Goal: Task Accomplishment & Management: Complete application form

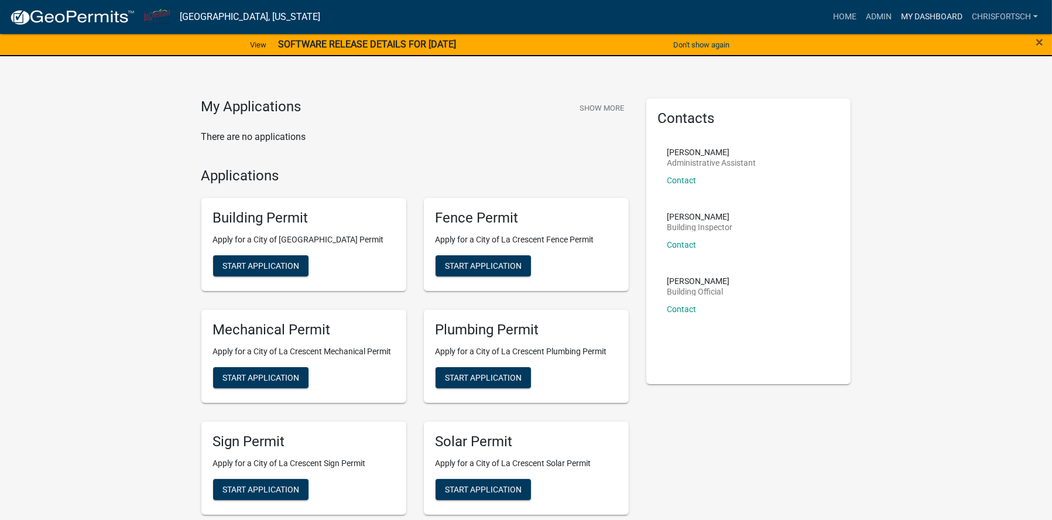
click at [937, 16] on link "My Dashboard" at bounding box center [931, 17] width 71 height 22
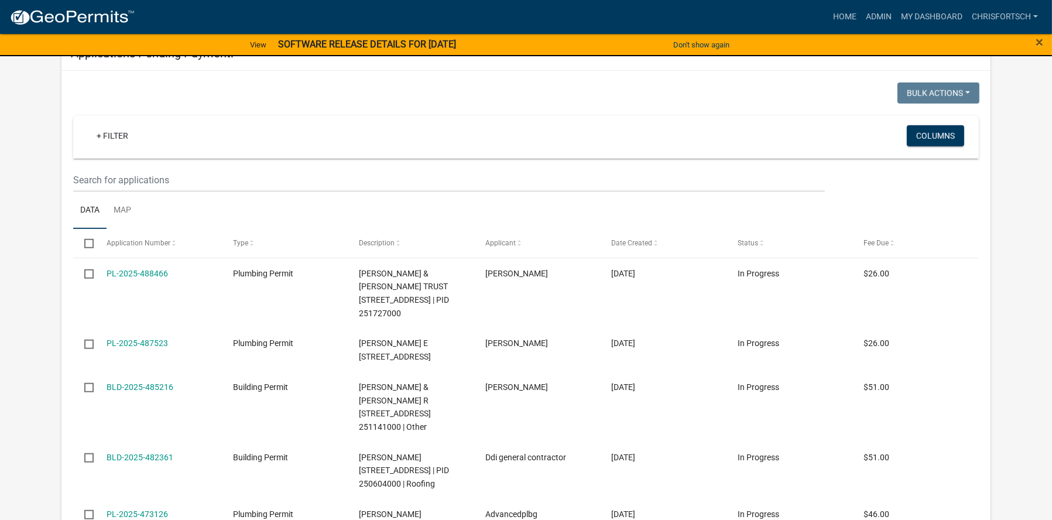
scroll to position [1239, 0]
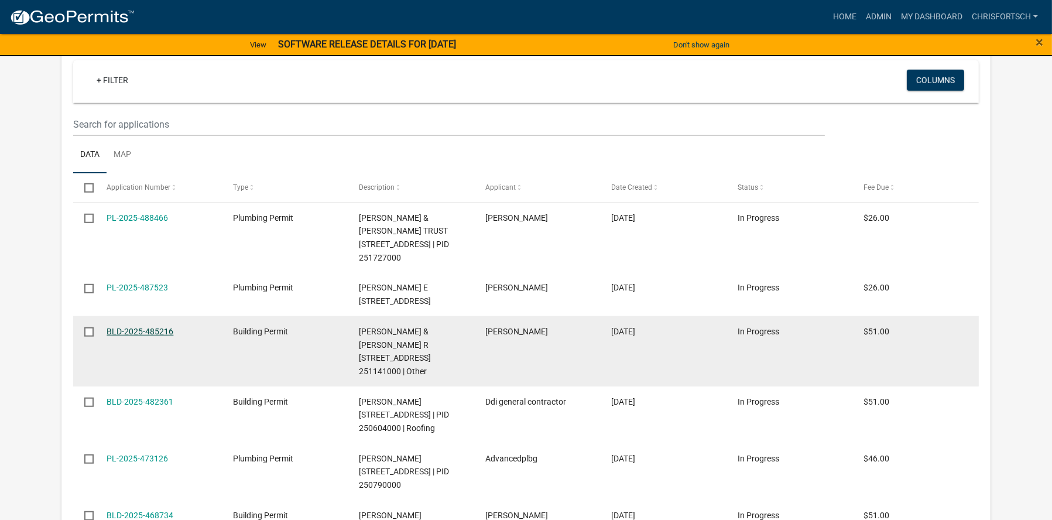
click at [137, 336] on link "BLD-2025-485216" at bounding box center [140, 331] width 67 height 9
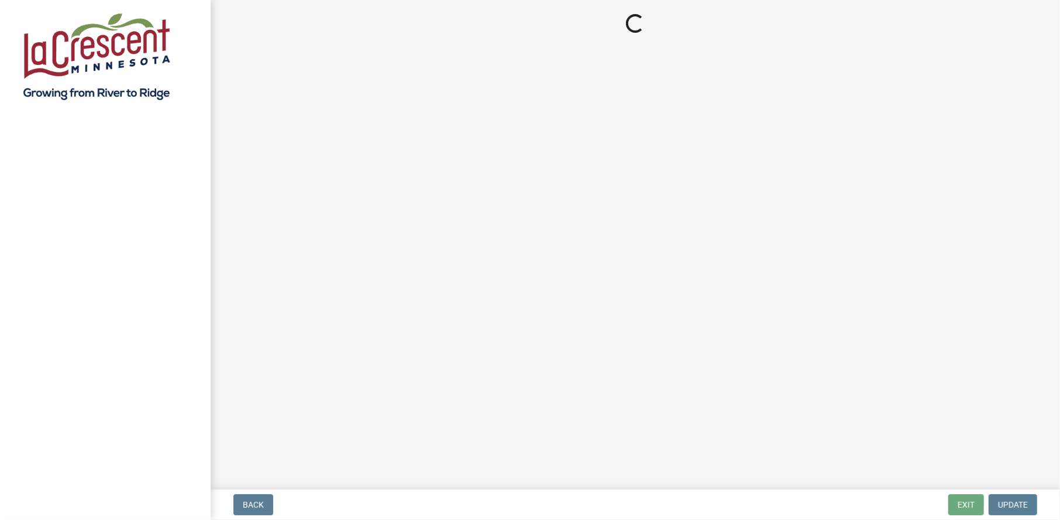
select select "3: 3"
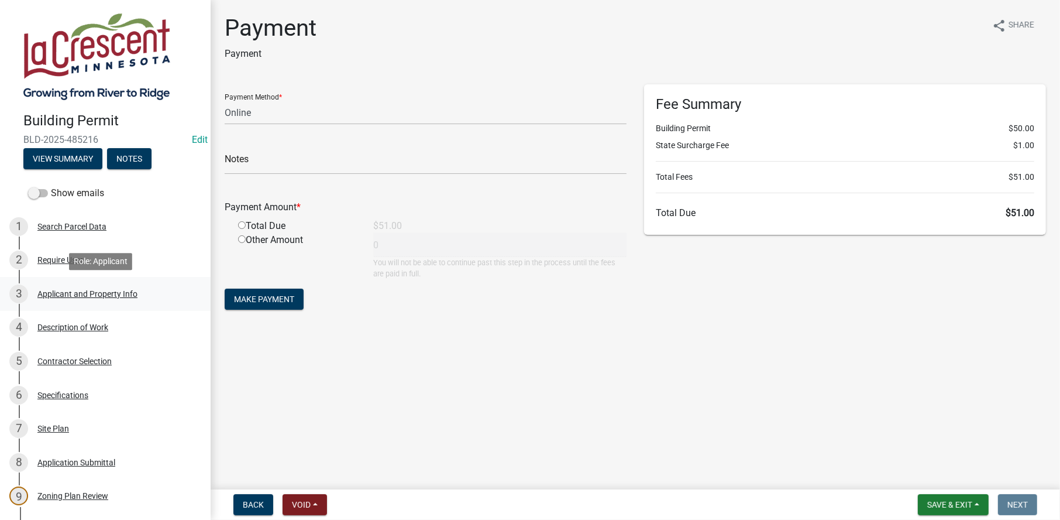
click at [46, 290] on div "Applicant and Property Info" at bounding box center [87, 294] width 100 height 8
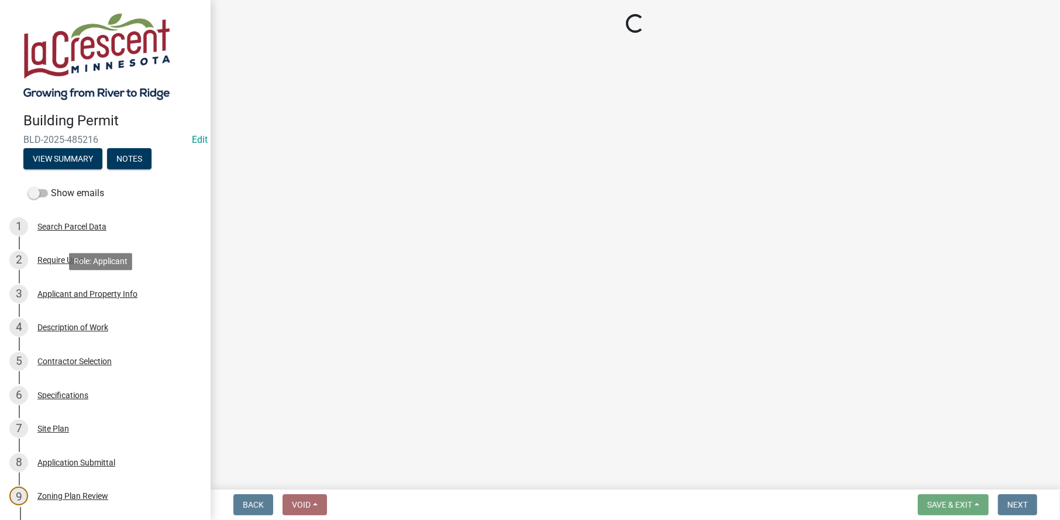
select select "e838c9e2-1e6e-4405-bddc-a3335cd38b08"
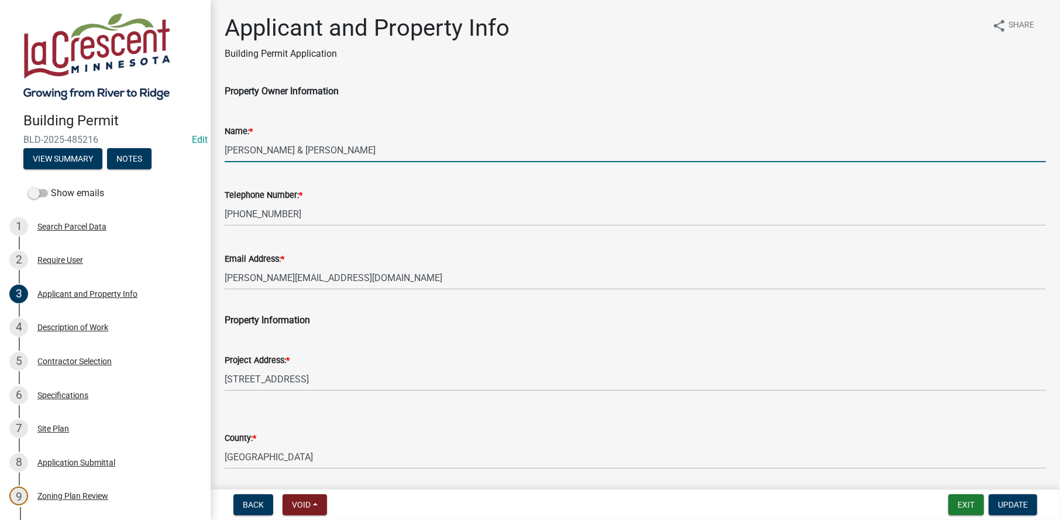
drag, startPoint x: 263, startPoint y: 148, endPoint x: 321, endPoint y: 150, distance: 58.6
click at [266, 149] on input "[PERSON_NAME] & [PERSON_NAME]" at bounding box center [636, 150] width 822 height 24
click at [296, 149] on input "[PERSON_NAME] & [PERSON_NAME]" at bounding box center [636, 150] width 822 height 24
click at [374, 147] on input "[PERSON_NAME] & [PERSON_NAME]" at bounding box center [636, 150] width 822 height 24
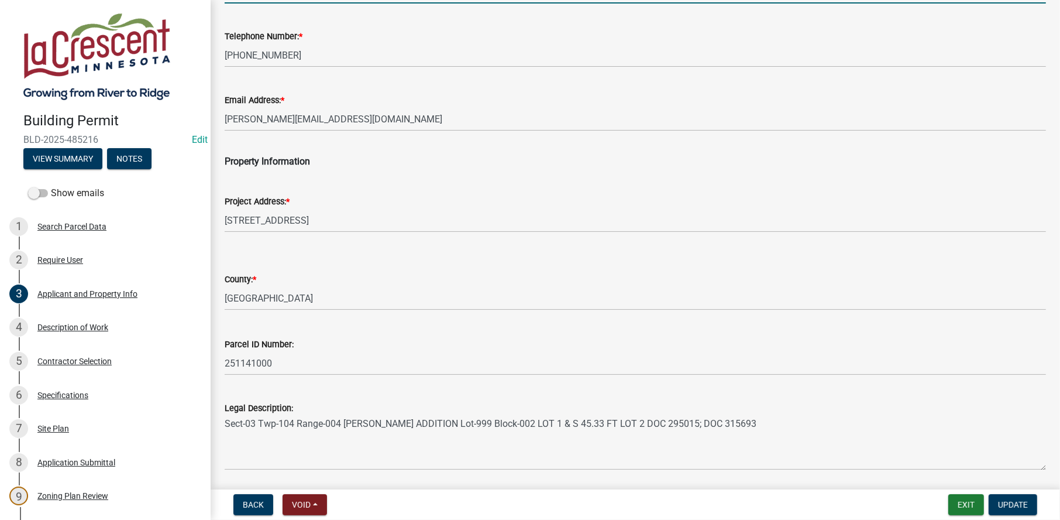
scroll to position [199, 0]
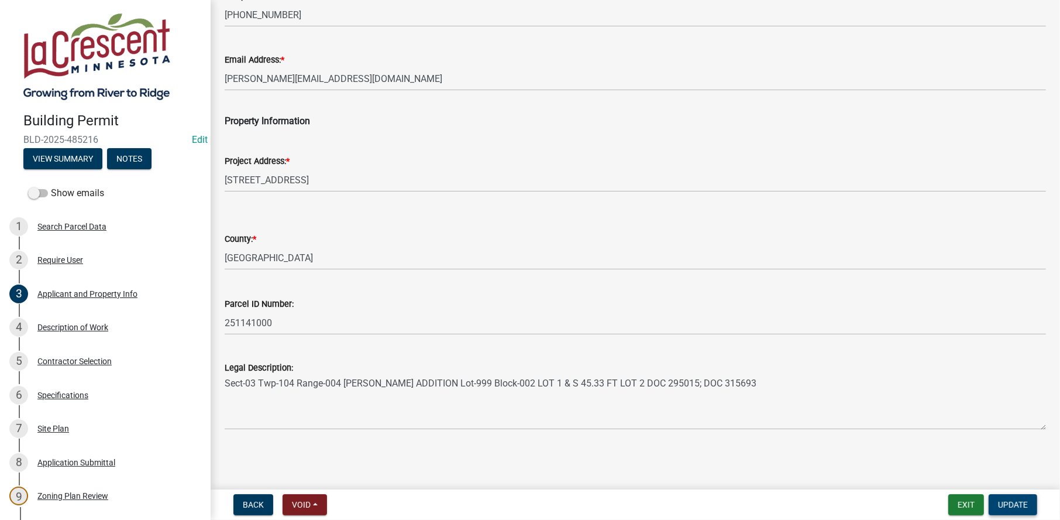
type input "[PERSON_NAME] & [PERSON_NAME]"
click at [1025, 507] on span "Update" at bounding box center [1013, 504] width 30 height 9
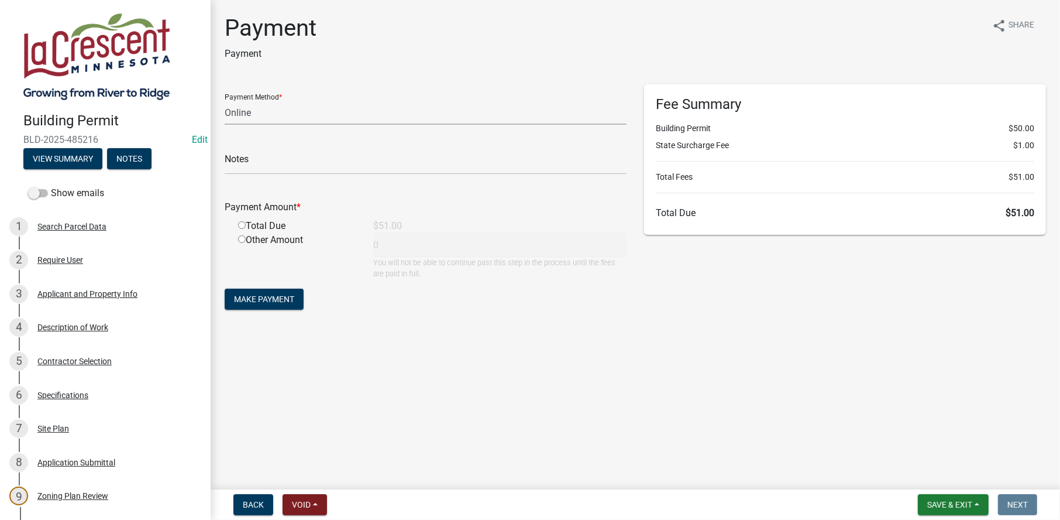
click at [283, 114] on select "Credit Card POS Check Cash Online" at bounding box center [426, 113] width 402 height 24
select select "1: 0"
click at [225, 101] on select "Credit Card POS Check Cash Online" at bounding box center [426, 113] width 402 height 24
click at [257, 164] on input "text" at bounding box center [426, 162] width 402 height 24
type input "39957"
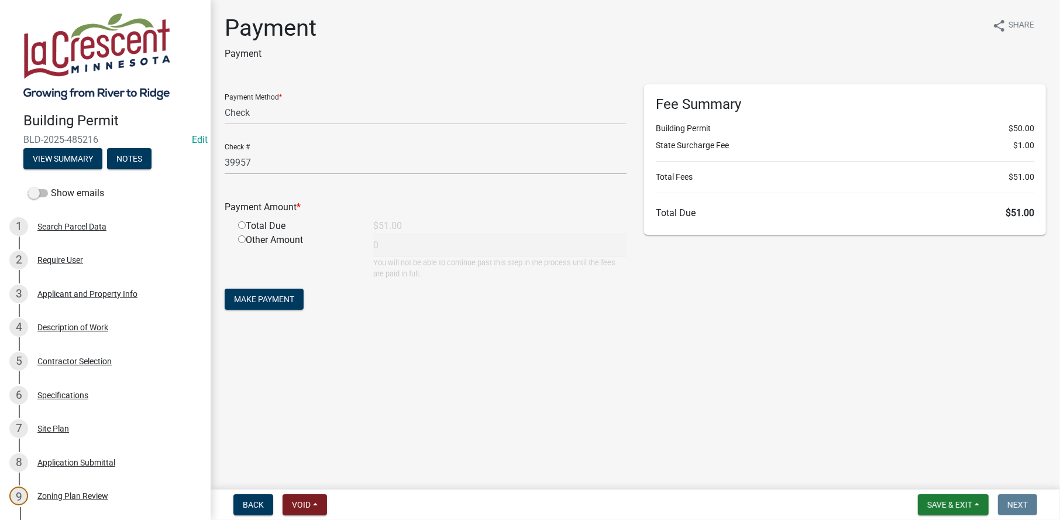
click at [242, 228] on input "radio" at bounding box center [242, 225] width 8 height 8
radio input "true"
type input "51"
click at [256, 286] on form "Payment Method * Credit Card POS Check Cash Online Check # 39957 Payment Amount…" at bounding box center [426, 198] width 402 height 228
click at [269, 302] on span "Make Payment" at bounding box center [264, 298] width 60 height 9
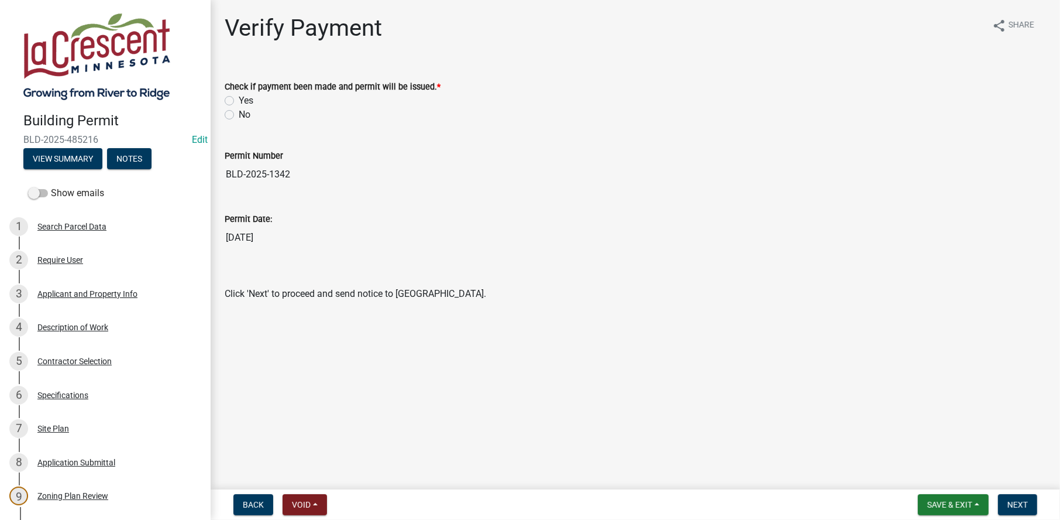
click at [239, 101] on label "Yes" at bounding box center [246, 101] width 15 height 14
click at [239, 101] on input "Yes" at bounding box center [243, 98] width 8 height 8
radio input "true"
click at [1017, 505] on span "Next" at bounding box center [1018, 504] width 20 height 9
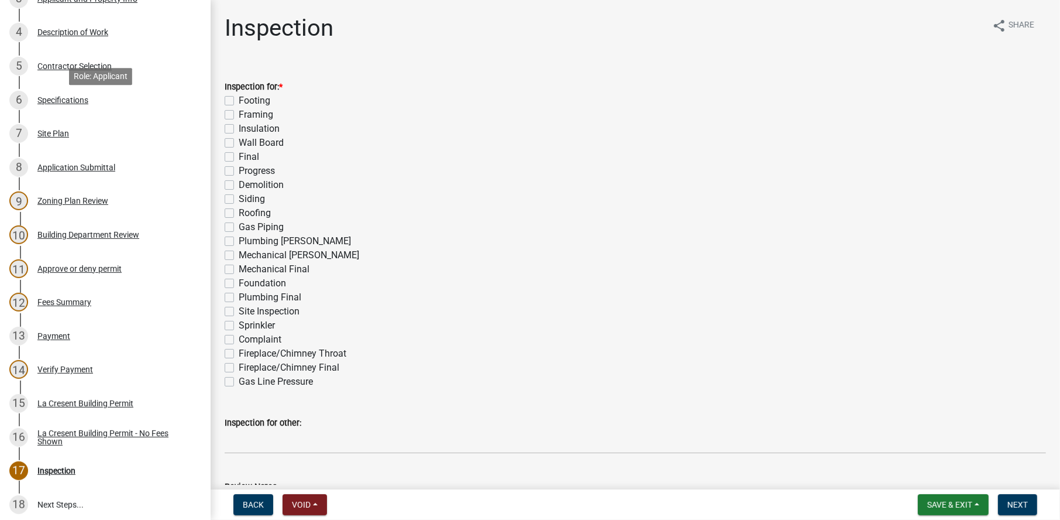
scroll to position [351, 0]
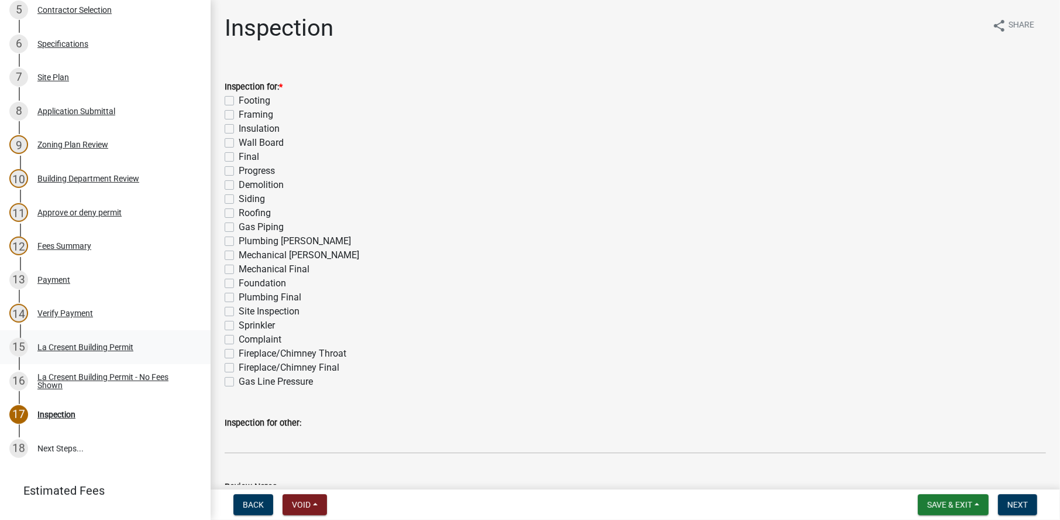
click at [66, 349] on div "La Cresent Building Permit" at bounding box center [85, 347] width 96 height 8
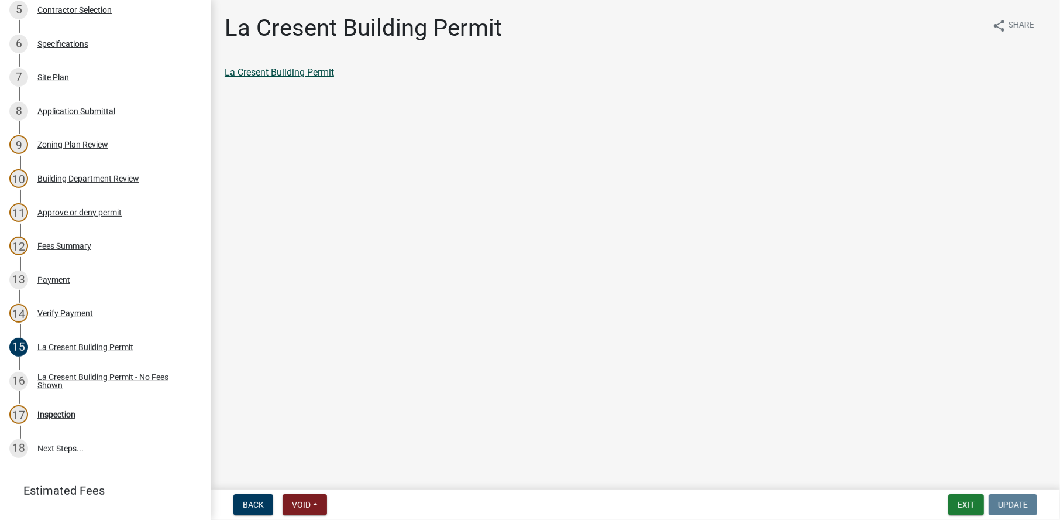
click at [253, 74] on link "La Cresent Building Permit" at bounding box center [279, 72] width 109 height 11
